Goal: Check status: Check status

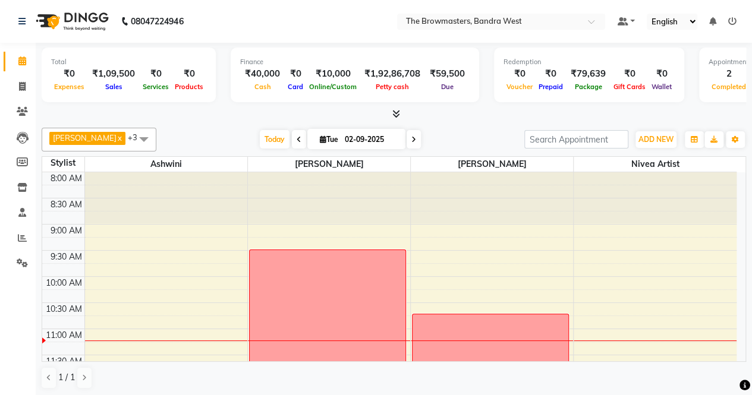
scroll to position [155, 0]
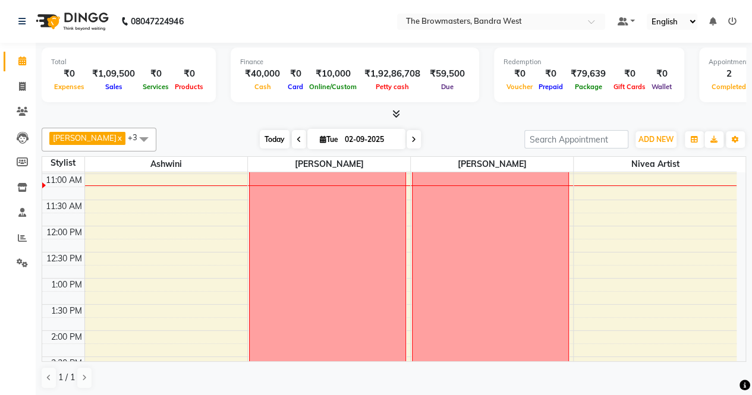
click at [271, 137] on span "Today" at bounding box center [275, 139] width 30 height 18
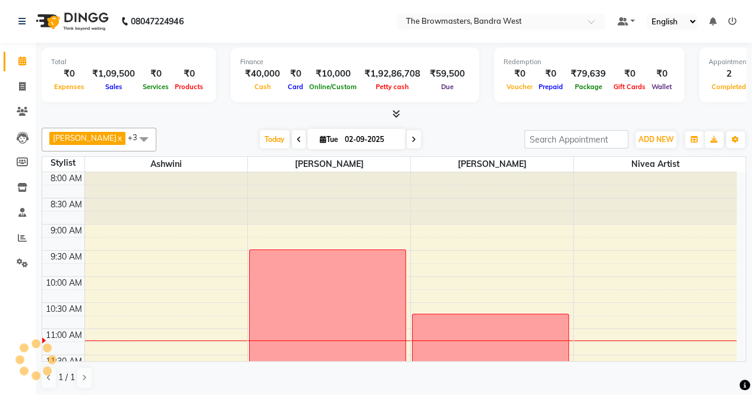
click at [355, 143] on input "02-09-2025" at bounding box center [370, 140] width 59 height 18
select select "9"
select select "2025"
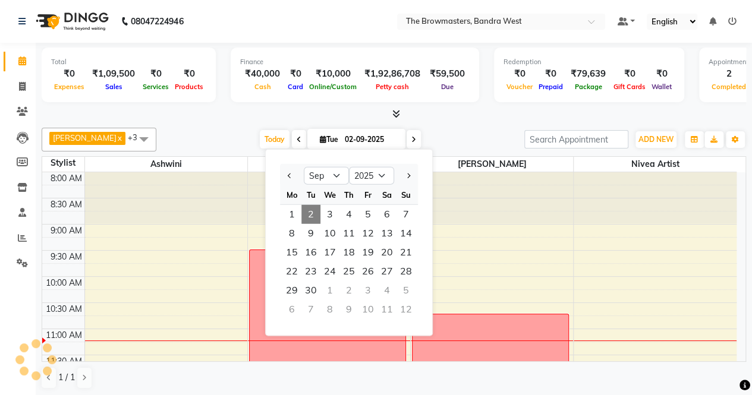
click at [355, 143] on input "02-09-2025" at bounding box center [370, 140] width 59 height 18
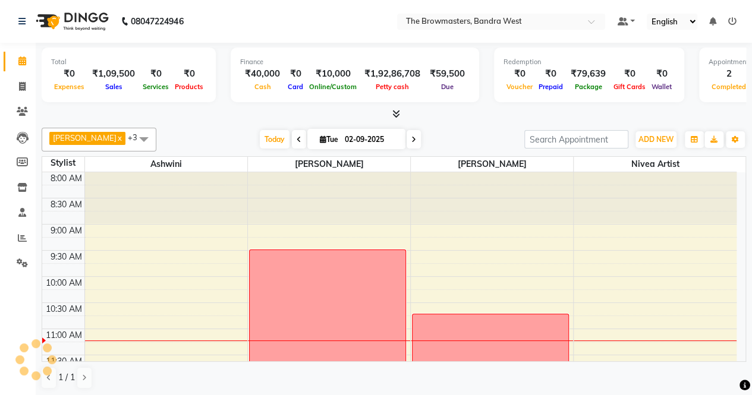
click at [365, 138] on input "02-09-2025" at bounding box center [370, 140] width 59 height 18
select select "9"
select select "2025"
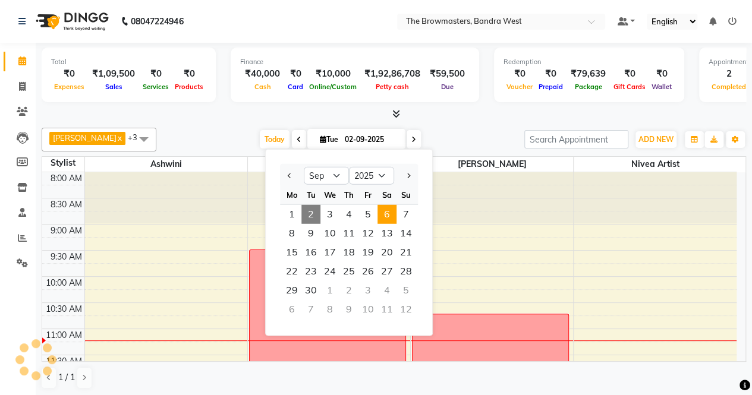
click at [392, 217] on span "6" at bounding box center [386, 214] width 19 height 19
type input "[DATE]"
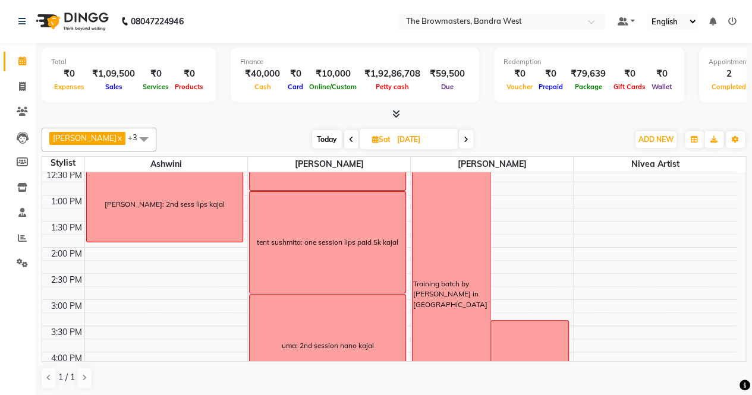
scroll to position [237, 0]
